Goal: Information Seeking & Learning: Learn about a topic

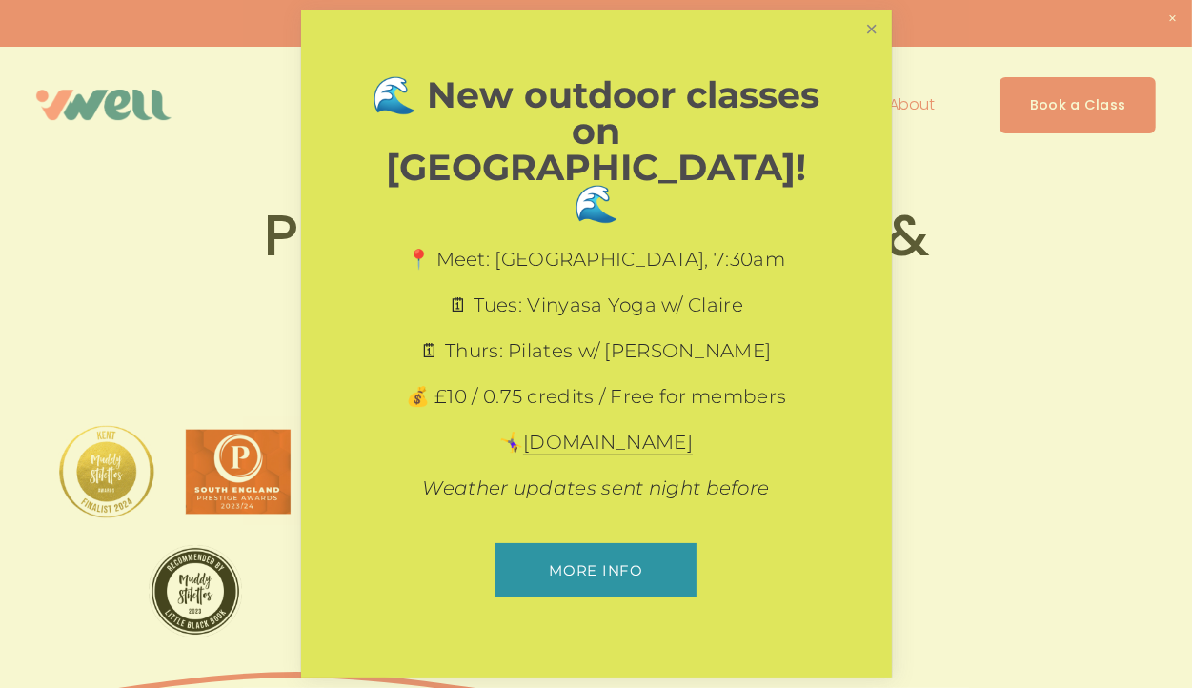
click at [880, 47] on link "Close" at bounding box center [871, 29] width 33 height 33
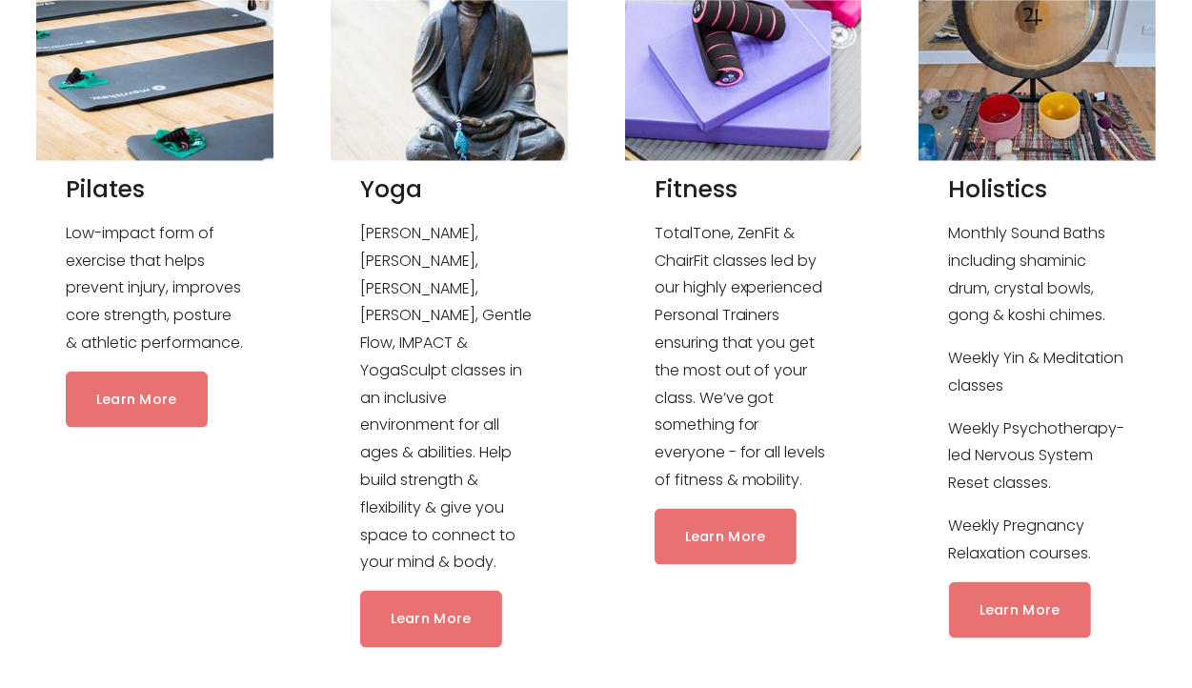
scroll to position [1931, 0]
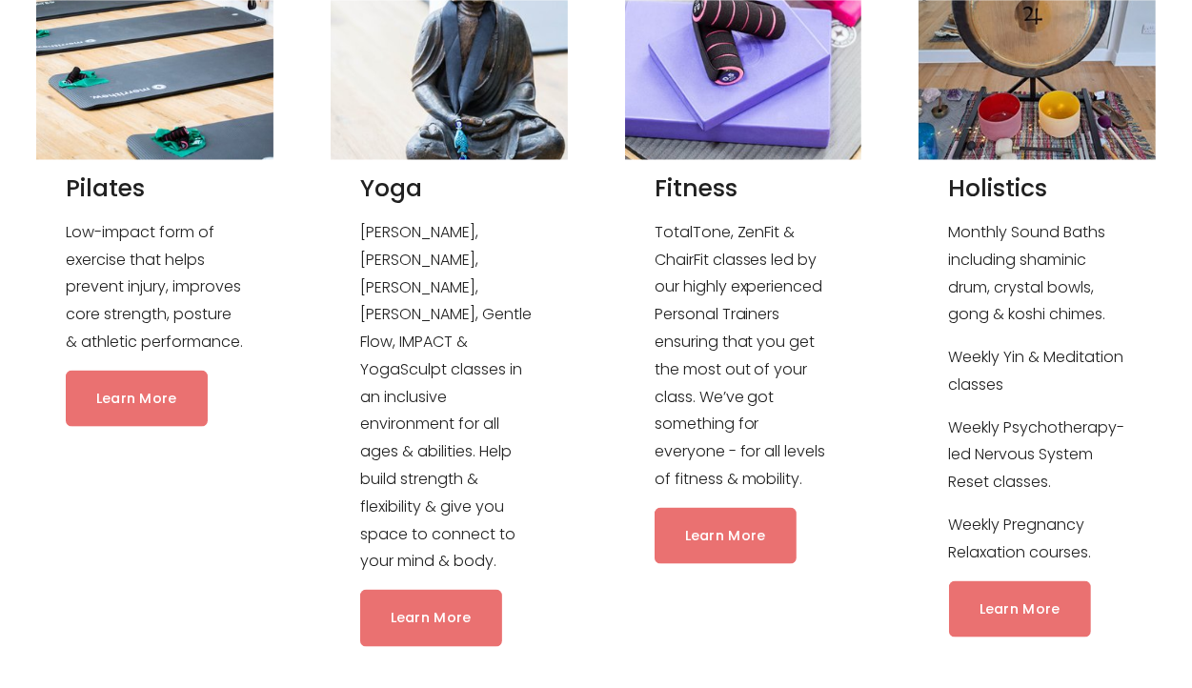
click at [440, 590] on link "Learn More" at bounding box center [431, 618] width 142 height 56
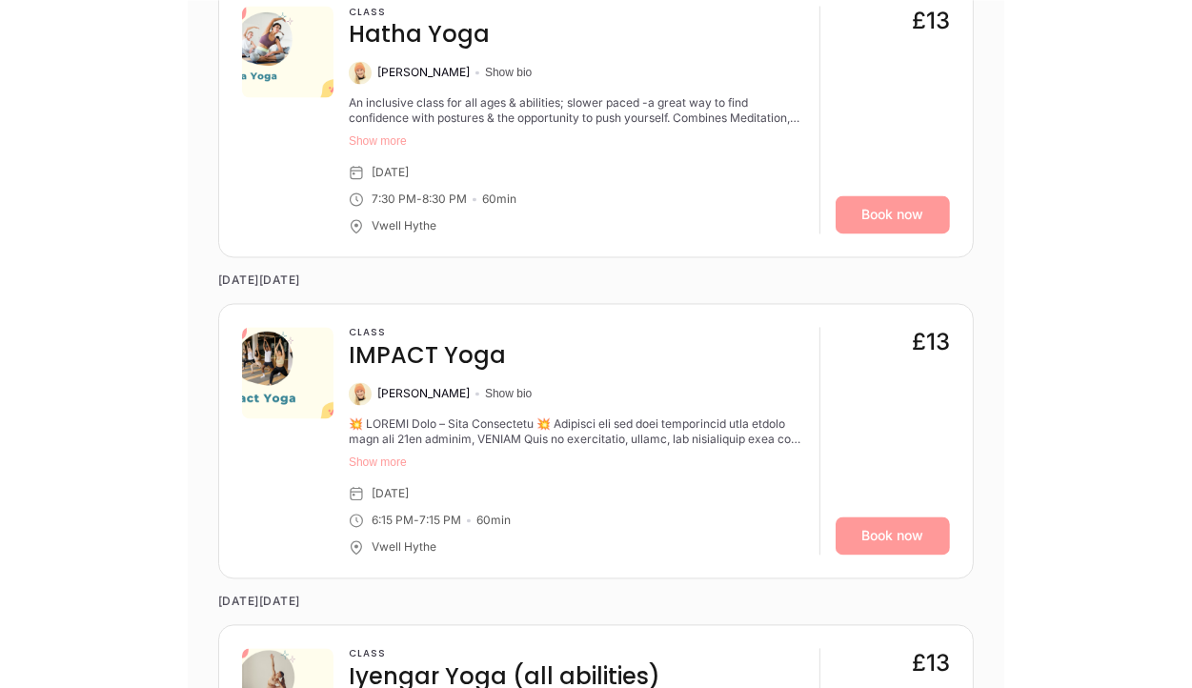
scroll to position [2965, 0]
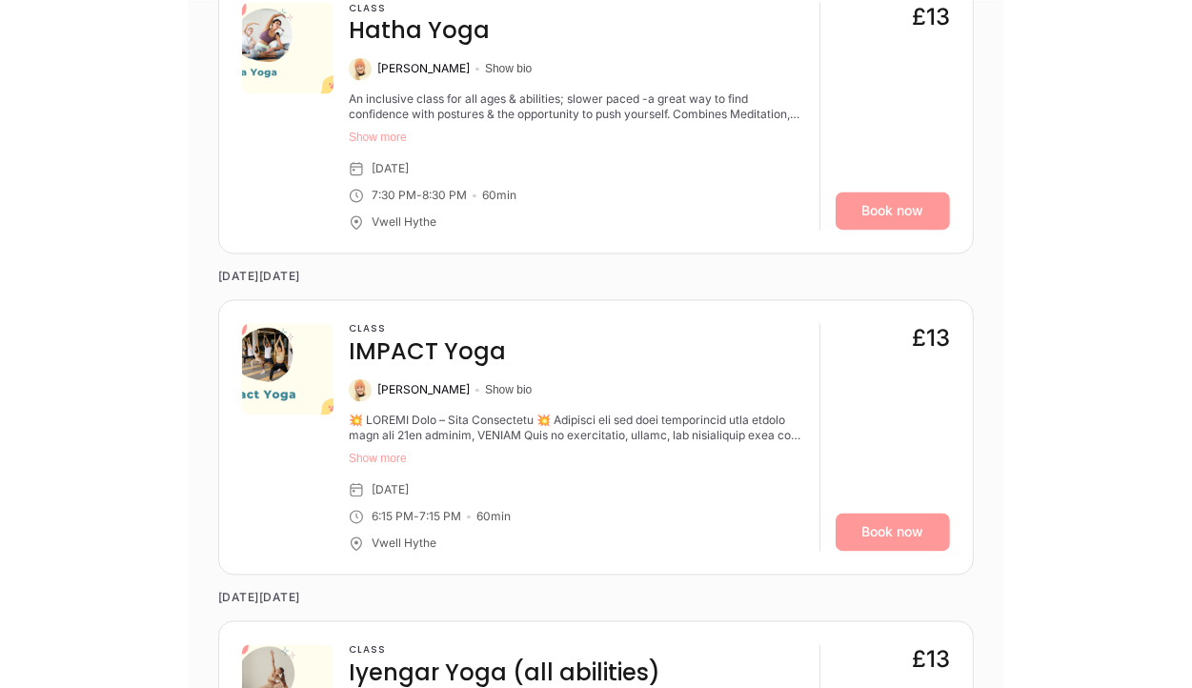
click at [385, 467] on button "Show more" at bounding box center [576, 459] width 455 height 15
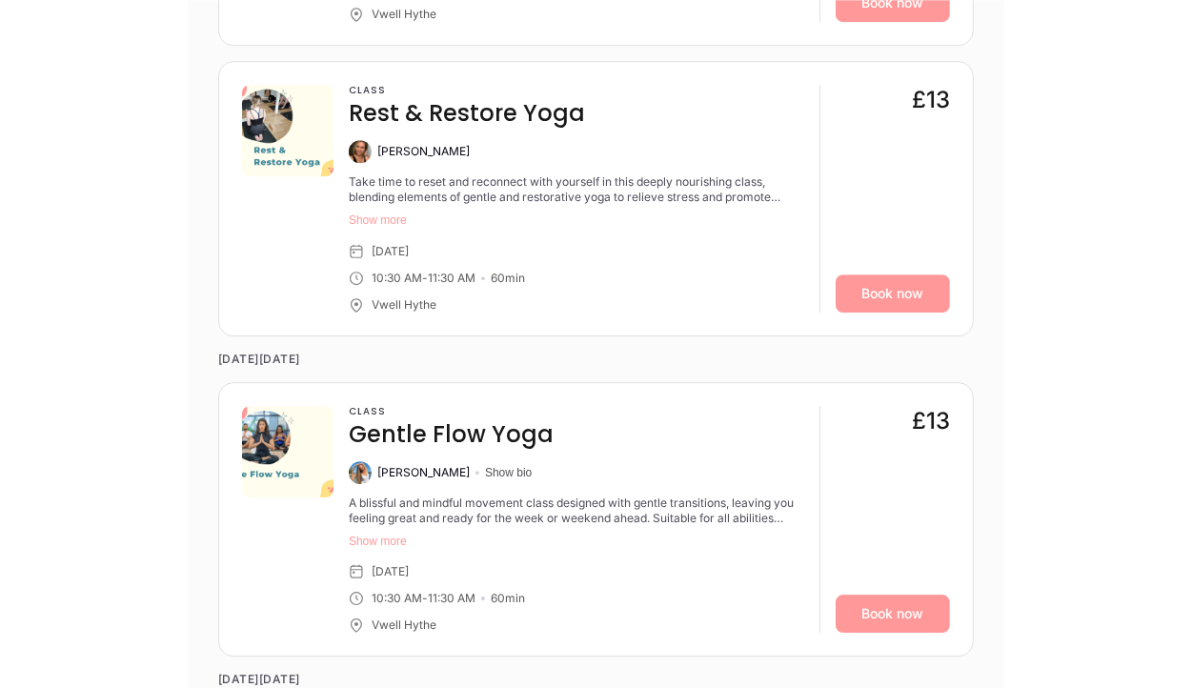
scroll to position [4745, 0]
